Goal: Task Accomplishment & Management: Manage account settings

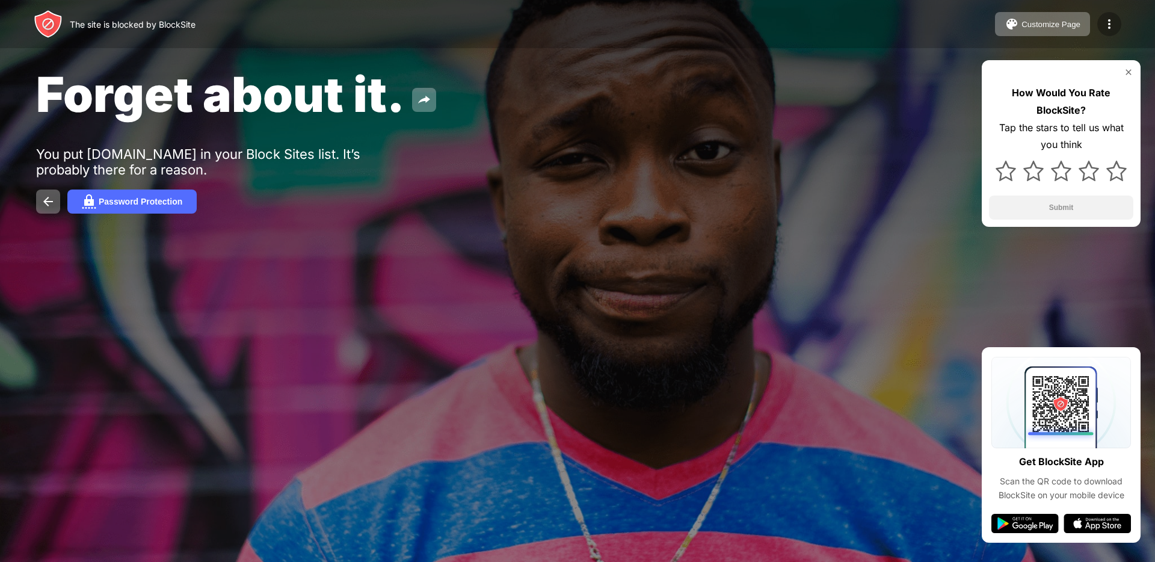
click at [1101, 19] on div at bounding box center [1109, 24] width 24 height 24
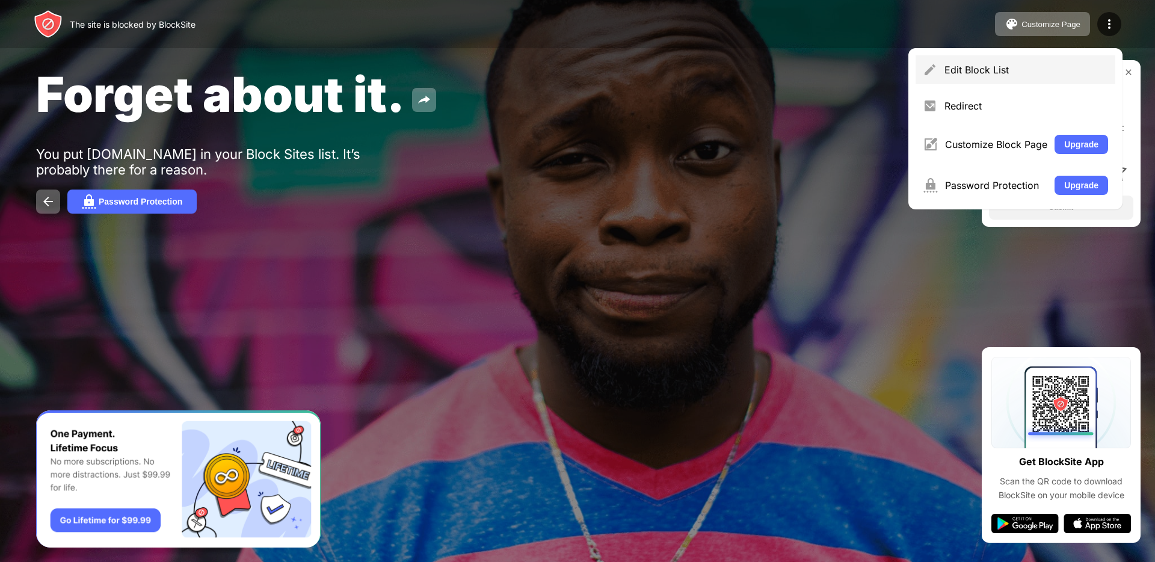
click at [956, 73] on div "Edit Block List" at bounding box center [1026, 70] width 164 height 12
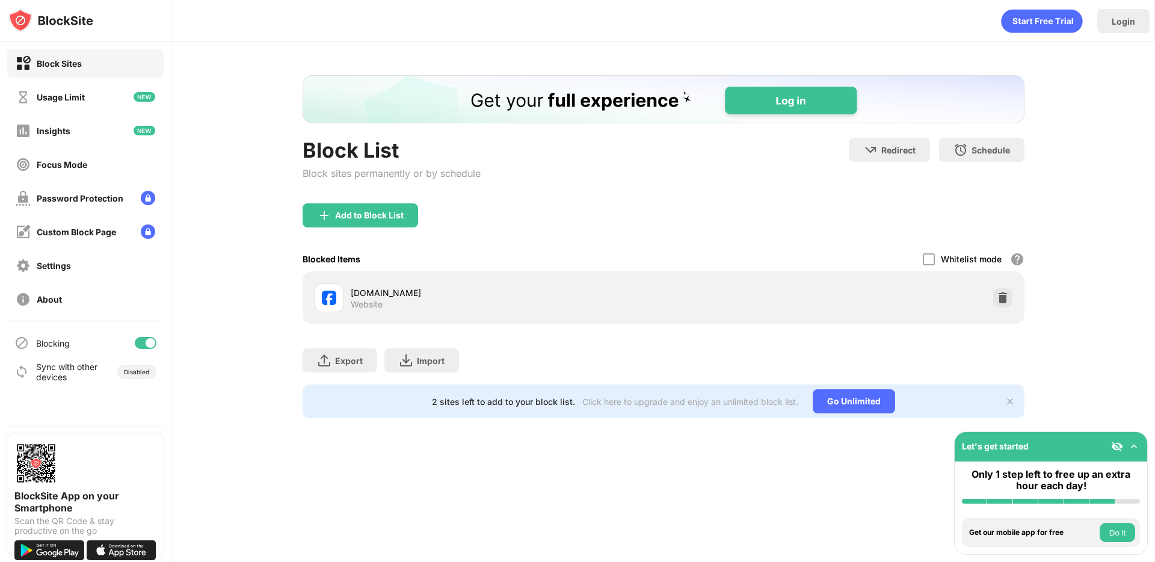
click at [992, 301] on div "facebook.com Website" at bounding box center [663, 297] width 707 height 38
click at [1006, 296] on img at bounding box center [1002, 298] width 12 height 12
